Goal: Transaction & Acquisition: Purchase product/service

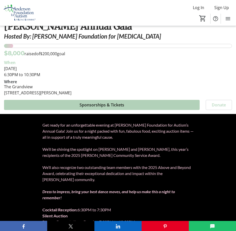
scroll to position [151, 0]
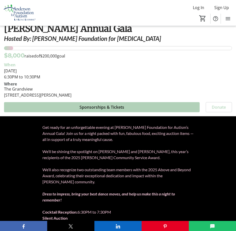
click at [108, 105] on span "Sponsorships & Tickets" at bounding box center [101, 107] width 45 height 6
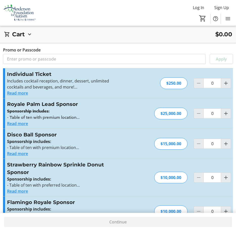
scroll to position [200, 0]
